Goal: Communication & Community: Answer question/provide support

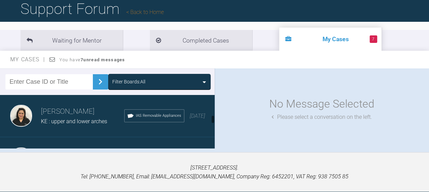
scroll to position [429, 0]
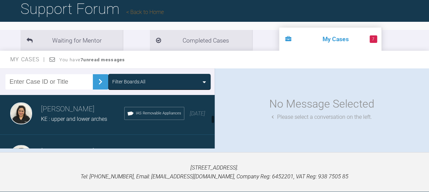
click at [61, 113] on h3 "[PERSON_NAME]" at bounding box center [82, 110] width 83 height 12
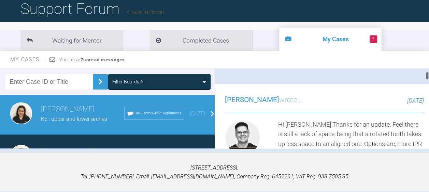
scroll to position [219, 0]
click at [249, 66] on link "Reply" at bounding box center [267, 54] width 84 height 21
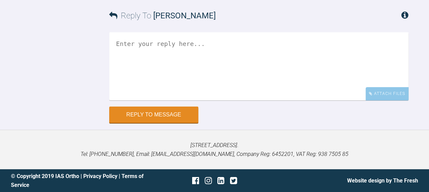
scroll to position [5883, 0]
click at [130, 42] on textarea at bounding box center [258, 66] width 299 height 68
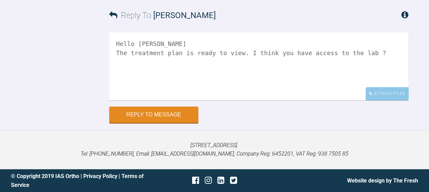
paste textarea "122125"
click at [355, 51] on textarea "Hello [PERSON_NAME] The treatment plan is ready to view. I think you have acces…" at bounding box center [258, 66] width 299 height 68
click at [117, 62] on textarea "Hello [PERSON_NAME] The treatment plan is ready to view. I think you have acces…" at bounding box center [258, 66] width 299 height 68
click at [181, 60] on textarea "Hello [PERSON_NAME] The treatment plan is ready to view. I think you have acces…" at bounding box center [258, 66] width 299 height 68
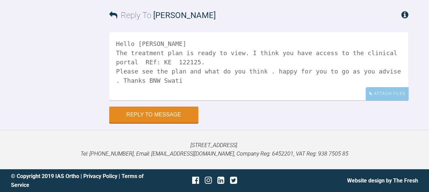
click at [144, 81] on textarea "Hello [PERSON_NAME] The treatment plan is ready to view. I think you have acces…" at bounding box center [258, 66] width 299 height 68
type textarea "Hello [PERSON_NAME] The treatment plan is ready to view. I think you have acces…"
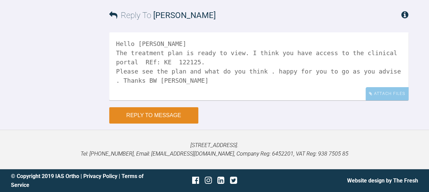
click at [134, 115] on button "Reply to Message" at bounding box center [153, 116] width 89 height 16
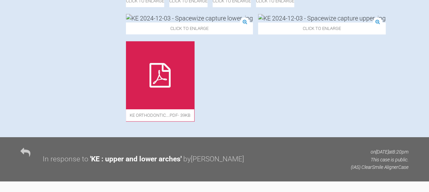
scroll to position [0, 0]
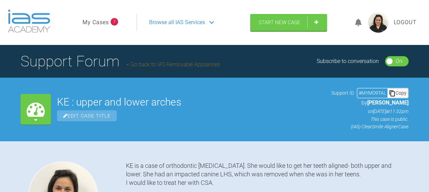
click at [176, 25] on span "Browse all IAS Services" at bounding box center [177, 22] width 56 height 9
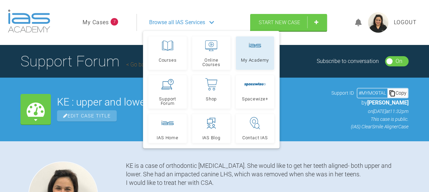
click at [254, 54] on link "My Academy" at bounding box center [255, 53] width 38 height 33
